Goal: Information Seeking & Learning: Learn about a topic

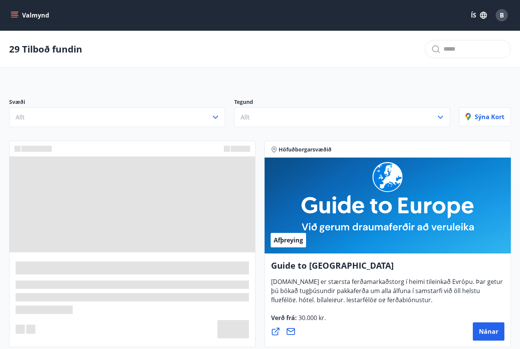
click at [189, 119] on button "Allt" at bounding box center [117, 117] width 216 height 20
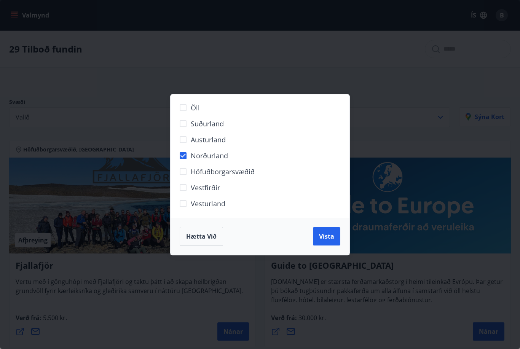
click at [328, 238] on span "Vista" at bounding box center [326, 236] width 15 height 8
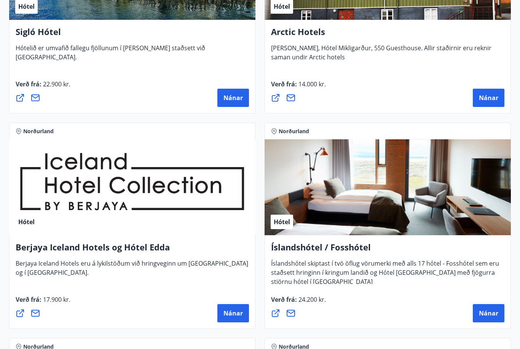
scroll to position [485, 0]
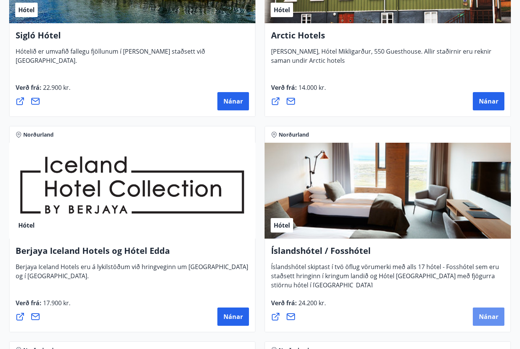
click at [489, 321] on button "Nánar" at bounding box center [488, 316] width 32 height 18
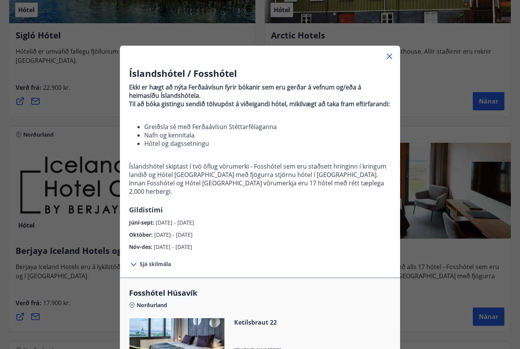
click at [395, 53] on div at bounding box center [260, 53] width 280 height 15
click at [386, 57] on icon at bounding box center [389, 56] width 9 height 9
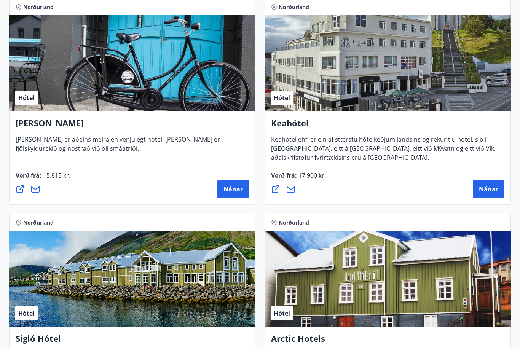
scroll to position [181, 0]
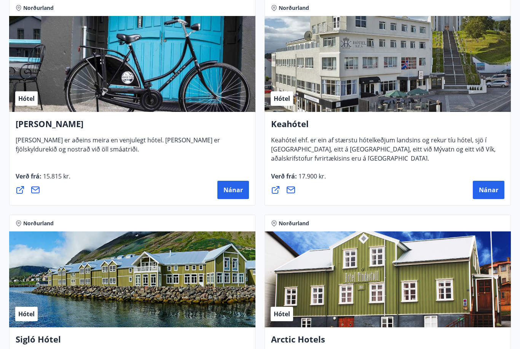
click at [494, 189] on span "Nánar" at bounding box center [488, 190] width 19 height 8
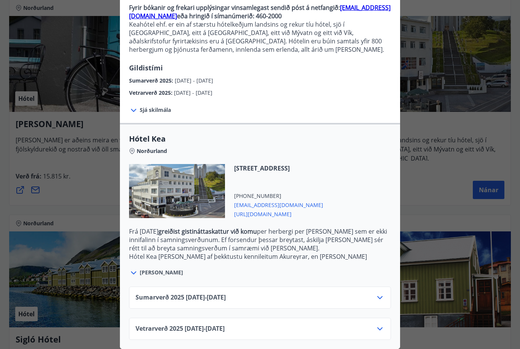
scroll to position [79, 0]
click at [375, 299] on icon at bounding box center [379, 297] width 9 height 9
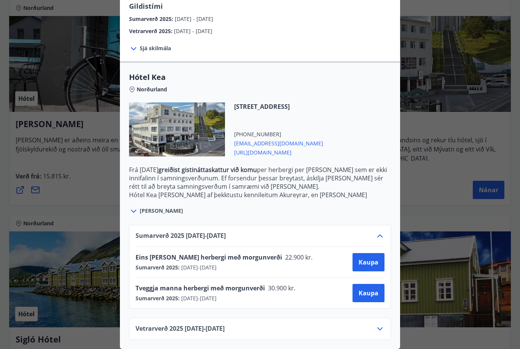
scroll to position [141, 0]
click at [375, 236] on icon at bounding box center [379, 235] width 9 height 9
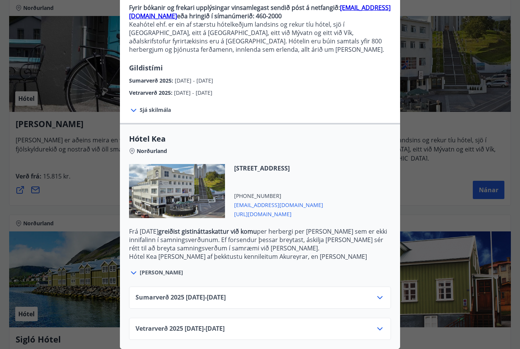
click at [378, 209] on div "[STREET_ADDRESS] [PHONE_NUMBER] [EMAIL_ADDRESS][DOMAIN_NAME] [URL][DOMAIN_NAME]" at bounding box center [260, 195] width 262 height 63
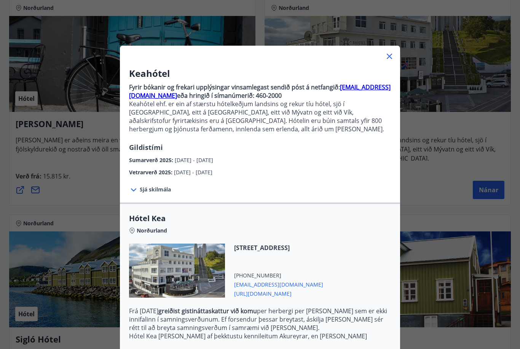
scroll to position [0, 0]
click at [386, 54] on icon at bounding box center [389, 56] width 9 height 9
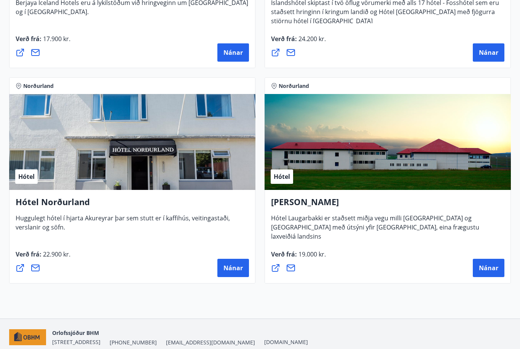
scroll to position [748, 0]
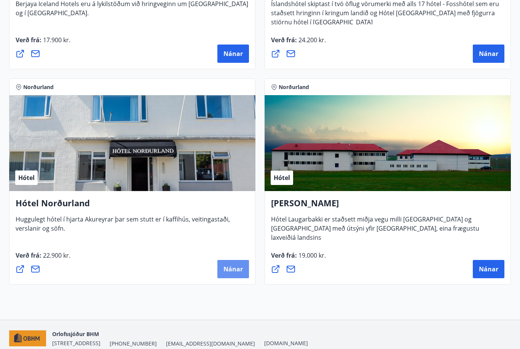
click at [226, 272] on span "Nánar" at bounding box center [232, 269] width 19 height 8
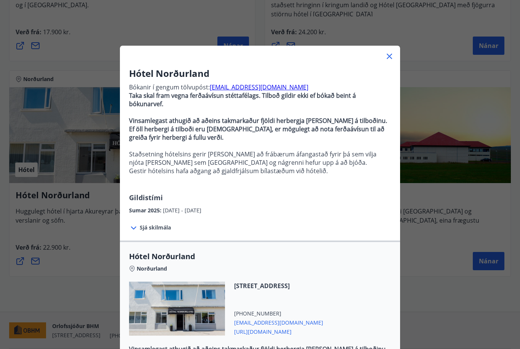
scroll to position [0, 0]
click at [387, 54] on icon at bounding box center [388, 56] width 5 height 5
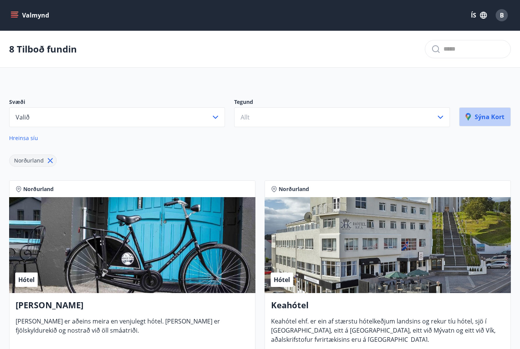
click at [485, 118] on p "Sýna kort" at bounding box center [484, 117] width 39 height 8
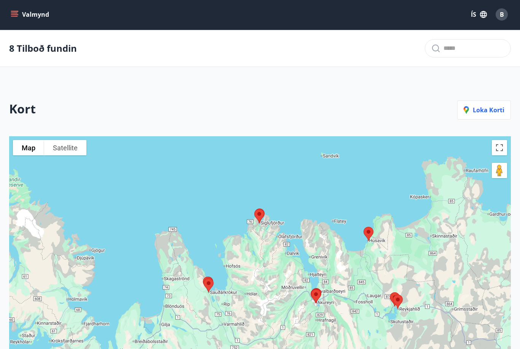
scroll to position [16, 0]
